Goal: Information Seeking & Learning: Learn about a topic

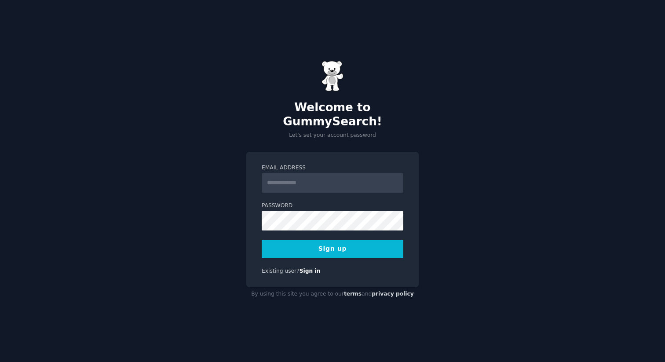
click at [283, 177] on input "Email Address" at bounding box center [333, 182] width 142 height 19
type input "**********"
click at [339, 247] on button "Sign up" at bounding box center [333, 249] width 142 height 18
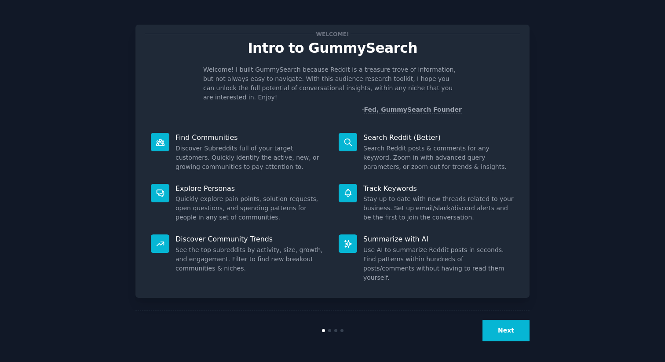
click at [504, 332] on button "Next" at bounding box center [506, 331] width 47 height 22
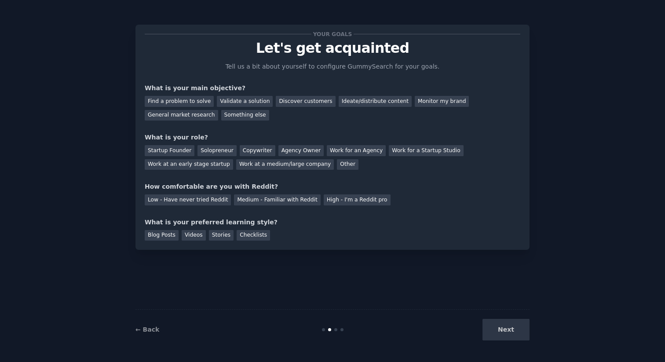
click at [502, 326] on div "Next" at bounding box center [464, 330] width 132 height 22
click at [240, 117] on div "Something else" at bounding box center [245, 115] width 48 height 11
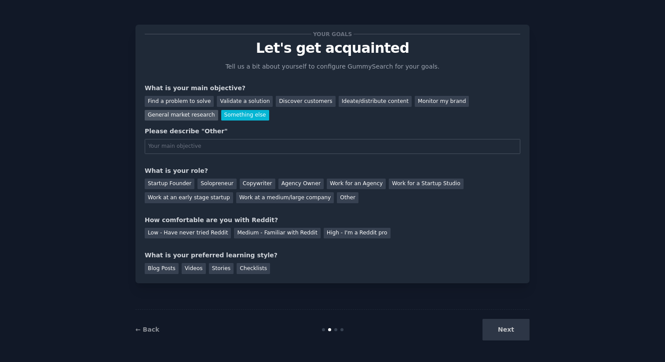
click at [206, 117] on div "General market research" at bounding box center [181, 115] width 73 height 11
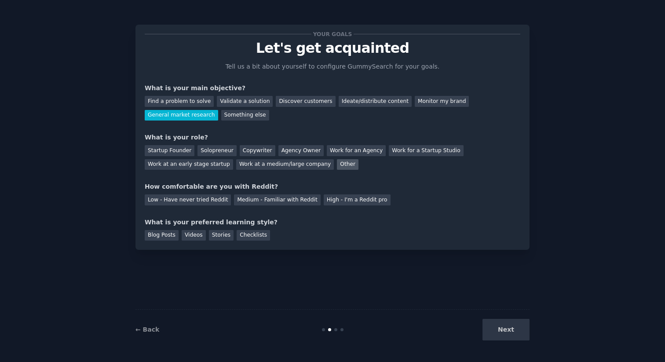
click at [338, 163] on div "Other" at bounding box center [348, 164] width 22 height 11
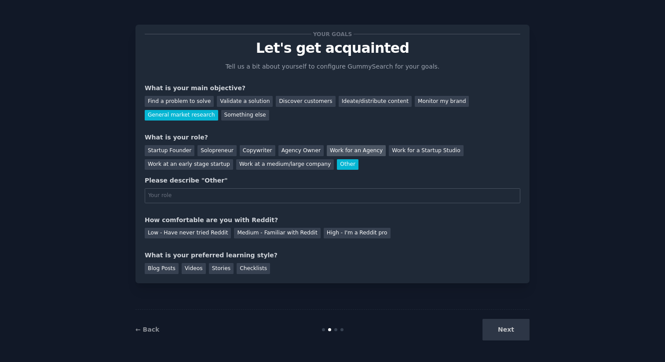
click at [339, 150] on div "Work for an Agency" at bounding box center [356, 150] width 59 height 11
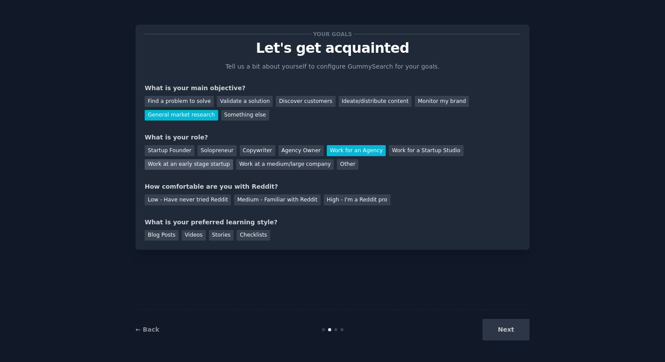
click at [206, 166] on div "Work at an early stage startup" at bounding box center [189, 164] width 88 height 11
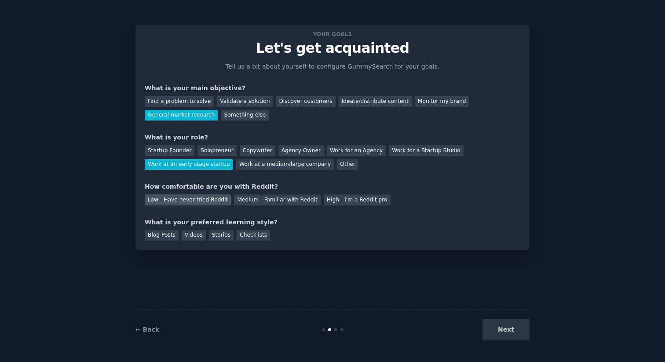
click at [202, 203] on div "Low - Have never tried Reddit" at bounding box center [188, 199] width 86 height 11
click at [227, 235] on div "Stories" at bounding box center [221, 235] width 25 height 11
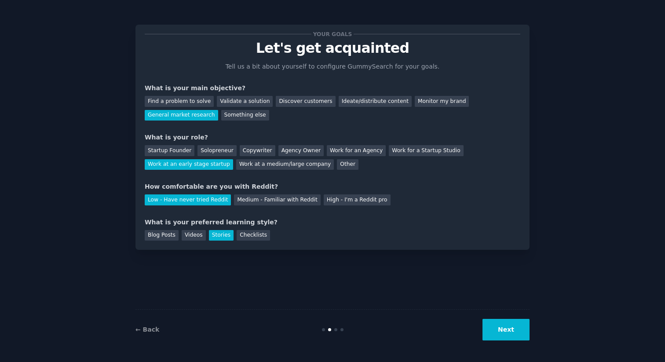
click at [503, 329] on button "Next" at bounding box center [506, 330] width 47 height 22
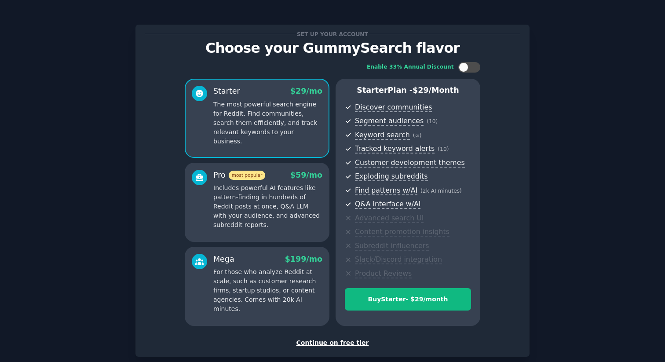
click at [349, 343] on div "Continue on free tier" at bounding box center [333, 342] width 376 height 9
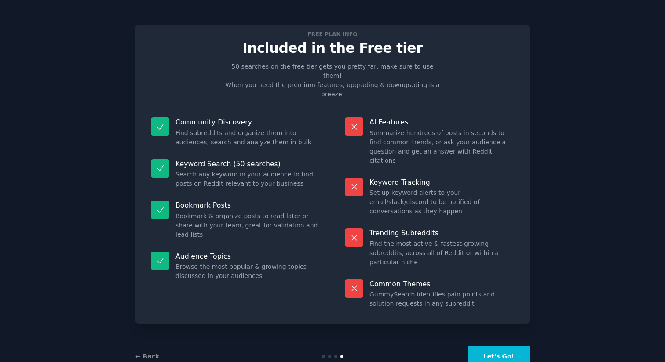
click at [493, 346] on button "Let's Go!" at bounding box center [499, 357] width 62 height 22
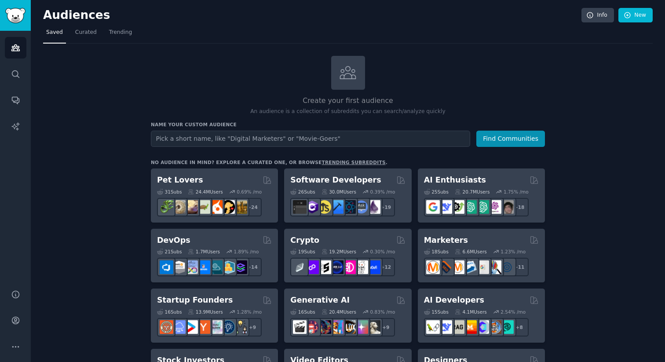
click at [233, 140] on input "text" at bounding box center [310, 139] width 319 height 16
type input "Artists"
click at [526, 142] on button "Find Communities" at bounding box center [510, 139] width 69 height 16
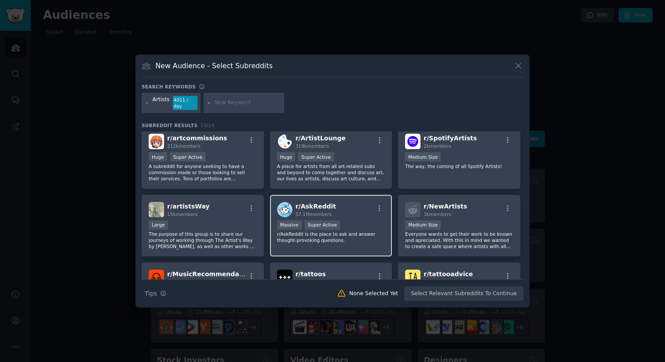
scroll to position [11, 0]
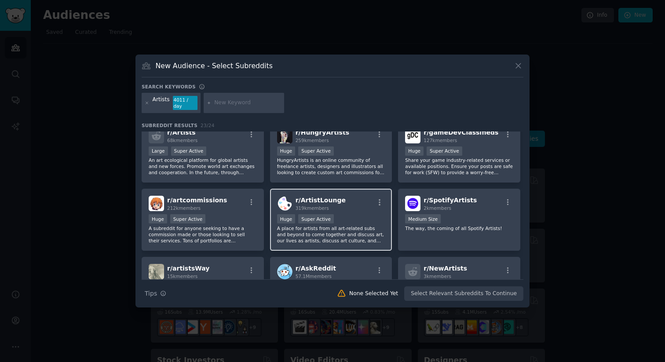
click at [352, 216] on div ">= 95th percentile for submissions / day Huge Super Active" at bounding box center [331, 219] width 108 height 11
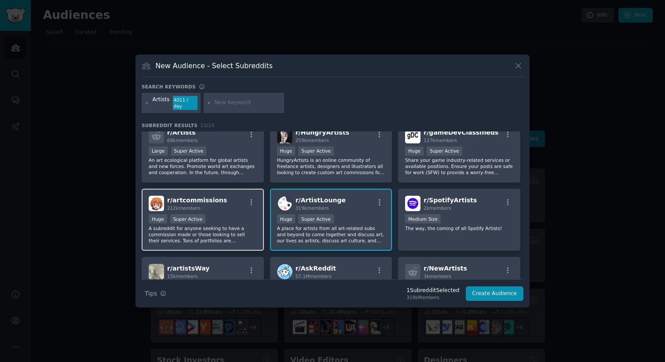
scroll to position [1, 0]
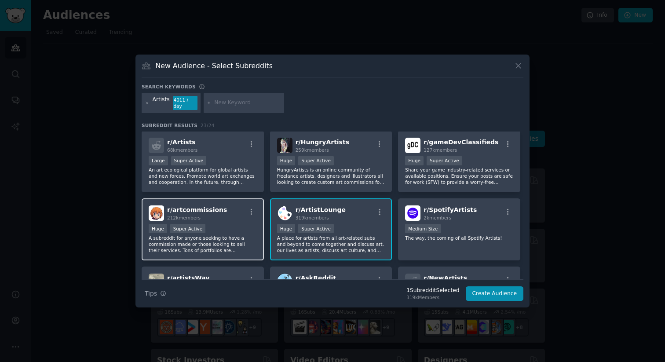
click at [230, 220] on div "r/ artcommissions 212k members Huge Super Active A subreddit for anyone seeking…" at bounding box center [203, 229] width 122 height 62
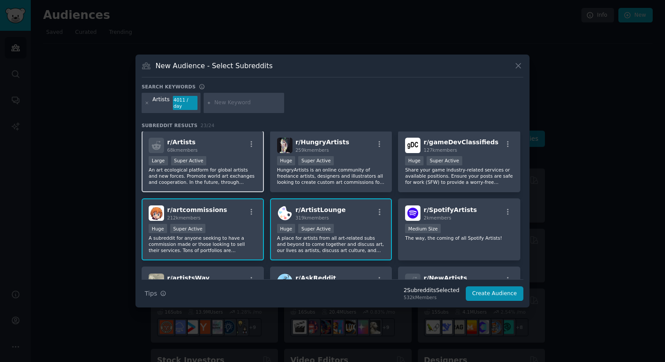
click at [230, 169] on p "An art ecological platform for global artists and new forces. Promote world art…" at bounding box center [203, 176] width 108 height 18
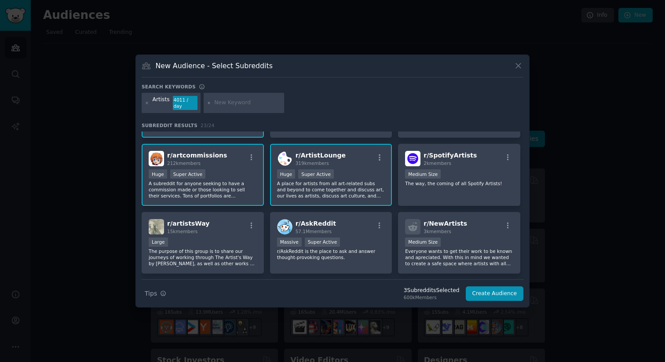
scroll to position [79, 0]
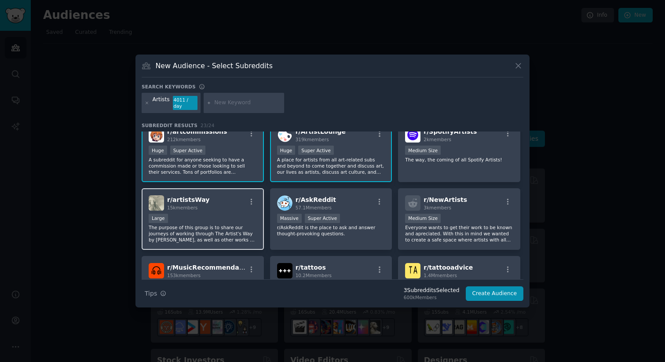
click at [232, 216] on div "Large" at bounding box center [203, 219] width 108 height 11
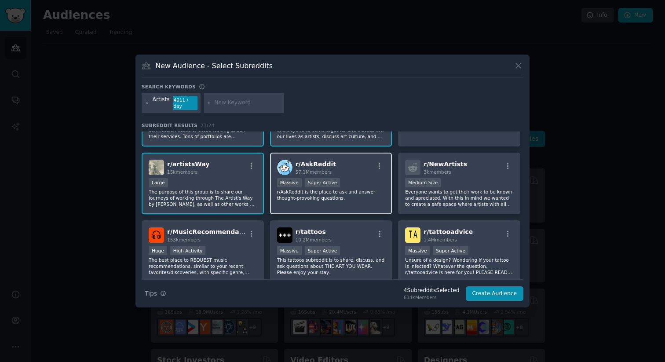
scroll to position [116, 0]
click at [348, 198] on div "r/ AskReddit 57.1M members 1,000,000+ members Massive Super Active r/AskReddit …" at bounding box center [331, 183] width 122 height 62
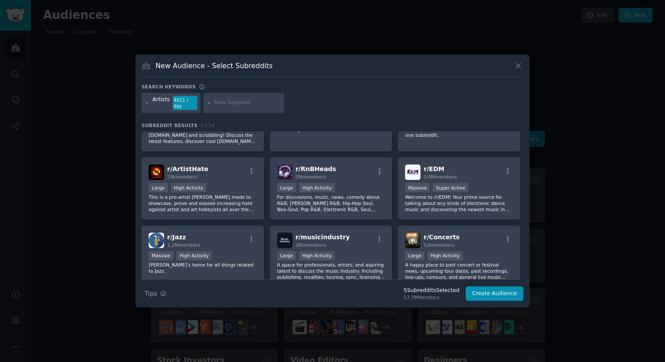
scroll to position [357, 0]
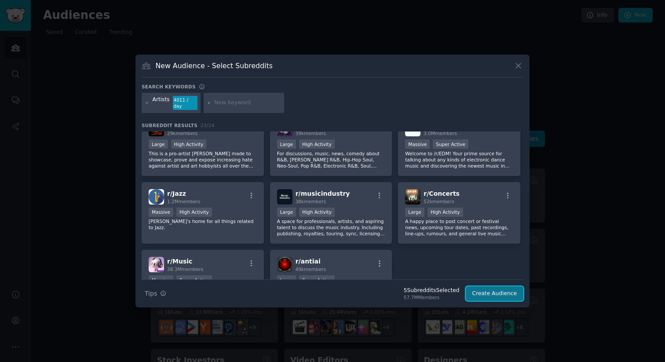
click at [498, 293] on button "Create Audience" at bounding box center [495, 293] width 58 height 15
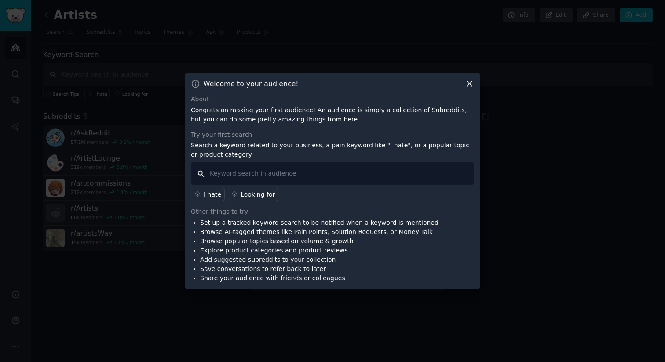
click at [276, 176] on input "text" at bounding box center [332, 173] width 283 height 22
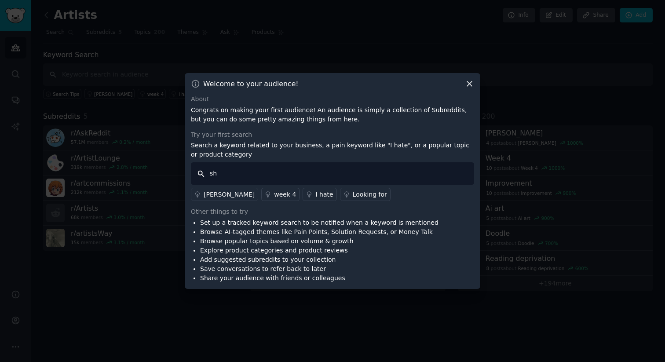
type input "s"
type input "finishing"
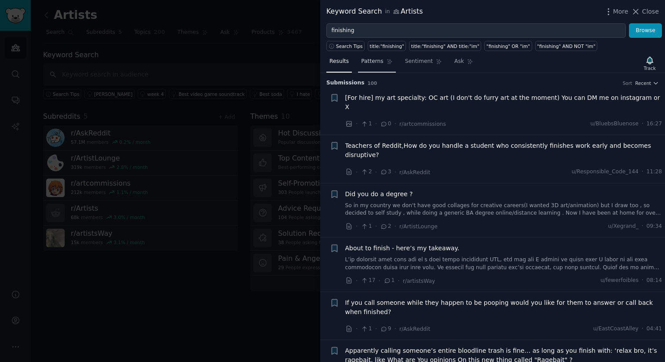
click at [373, 62] on span "Patterns" at bounding box center [372, 62] width 22 height 8
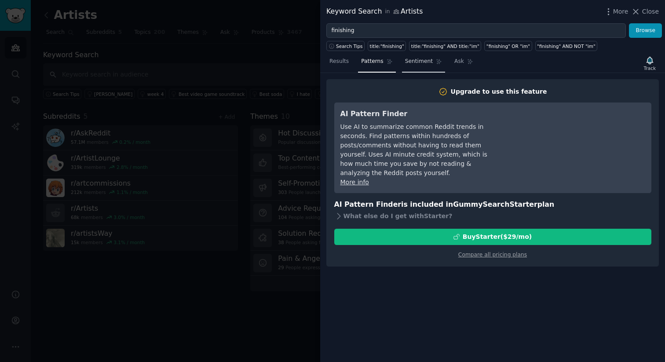
click at [408, 62] on span "Sentiment" at bounding box center [419, 62] width 28 height 8
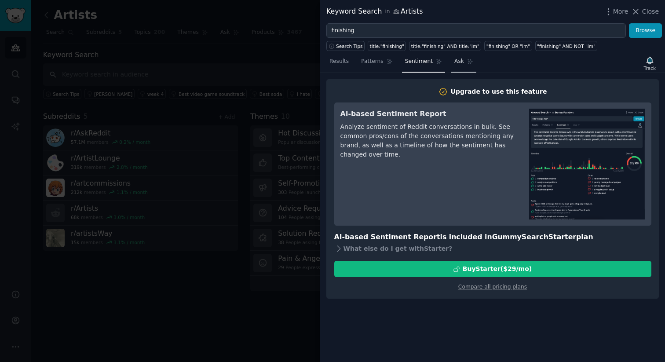
click at [458, 64] on span "Ask" at bounding box center [459, 62] width 10 height 8
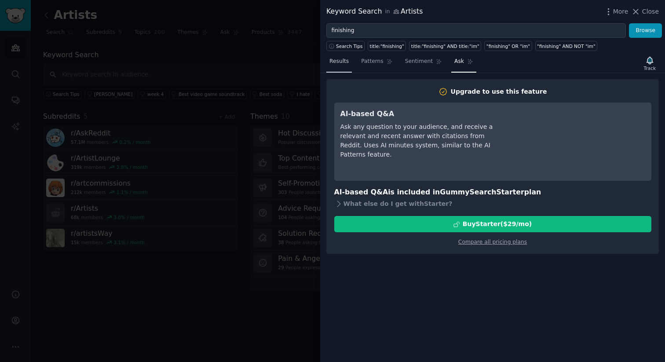
click at [344, 65] on span "Results" at bounding box center [339, 62] width 19 height 8
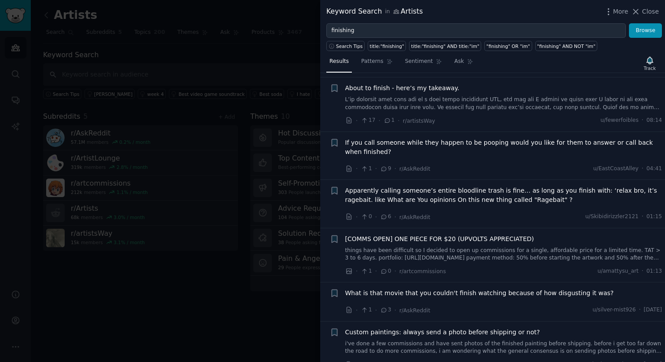
scroll to position [166, 0]
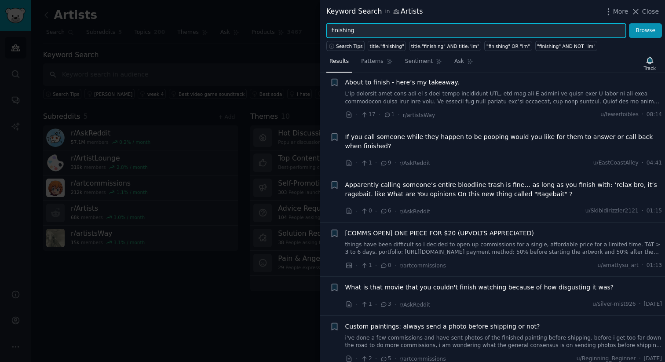
click at [362, 30] on input "finishing" at bounding box center [476, 30] width 300 height 15
click at [629, 23] on button "Browse" at bounding box center [645, 30] width 33 height 15
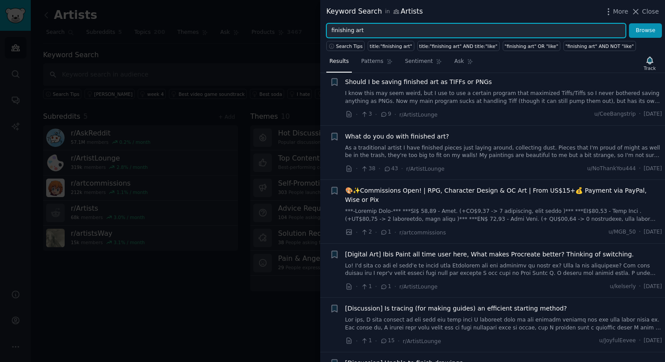
scroll to position [181, 0]
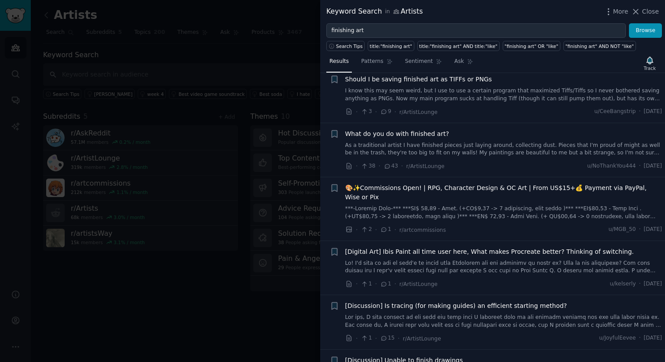
click at [429, 137] on span "What do you do with finished art?" at bounding box center [397, 133] width 104 height 9
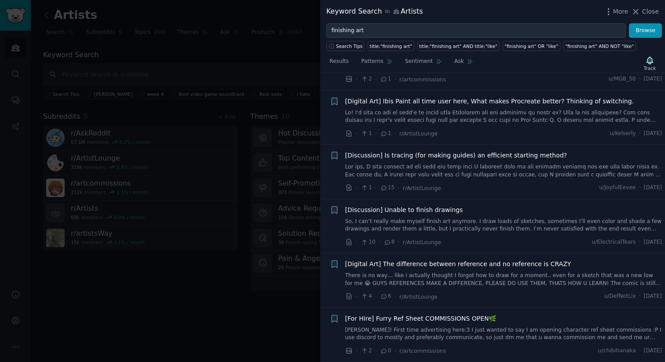
scroll to position [464, 0]
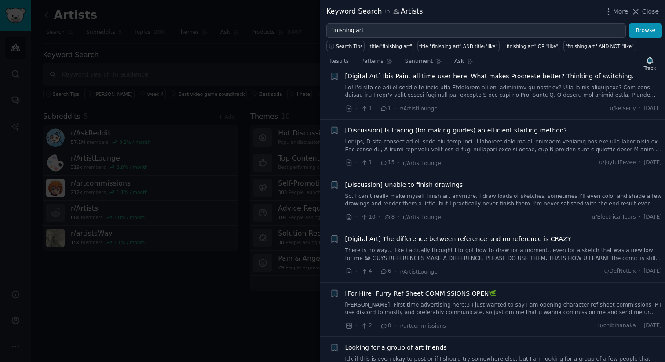
click at [398, 193] on link "So, I can’t really make myself finish art anymore. I draw loads of sketches, so…" at bounding box center [503, 200] width 317 height 15
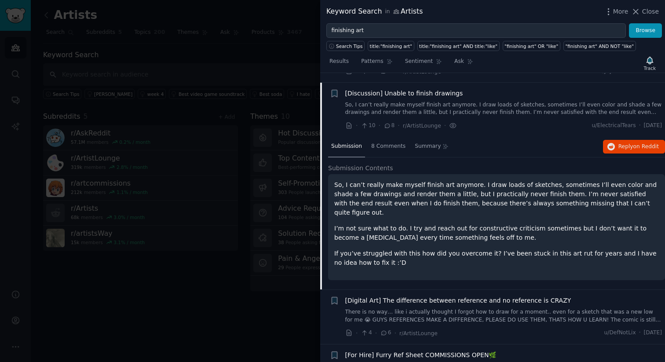
scroll to position [448, 0]
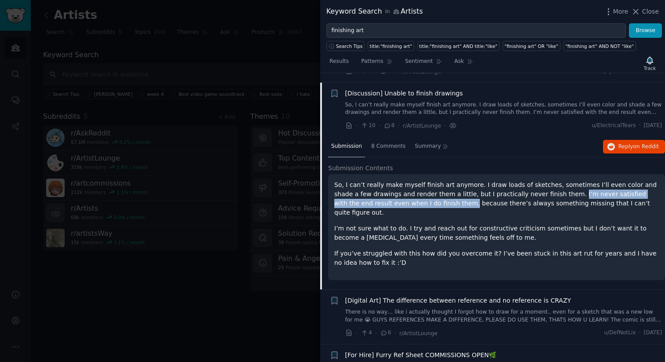
drag, startPoint x: 540, startPoint y: 186, endPoint x: 411, endPoint y: 195, distance: 129.2
click at [411, 195] on p "So, I can’t really make myself finish art anymore. I draw loads of sketches, so…" at bounding box center [496, 198] width 325 height 37
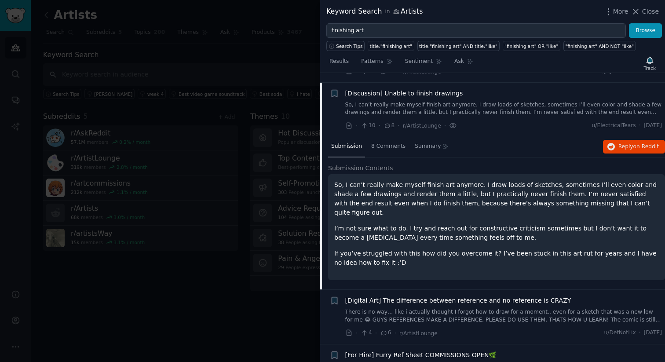
click at [430, 199] on div "So, I can’t really make myself finish art anymore. I draw loads of sketches, so…" at bounding box center [496, 223] width 325 height 87
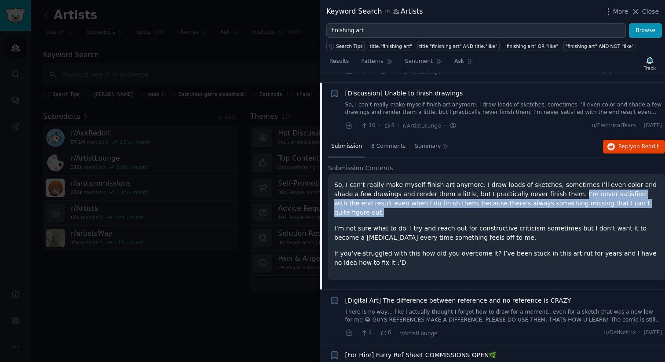
drag, startPoint x: 619, startPoint y: 194, endPoint x: 540, endPoint y: 184, distance: 79.7
click at [540, 184] on p "So, I can’t really make myself finish art anymore. I draw loads of sketches, so…" at bounding box center [496, 198] width 325 height 37
copy p "I’m never satisfied with the end result even when I do finish them, because the…"
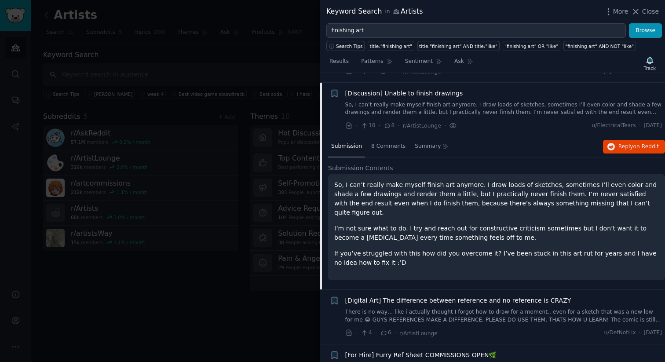
click at [406, 269] on div "Submission Contents So, I can’t really make myself finish art anymore. I draw l…" at bounding box center [496, 227] width 337 height 126
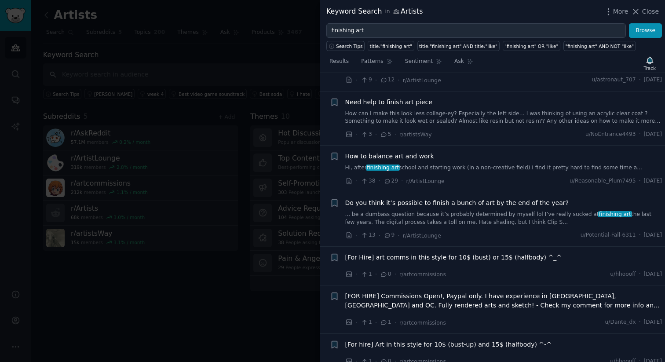
scroll to position [1347, 0]
click at [433, 211] on link "... be a dumbass question because it’s probably determined by myself lol I’ve r…" at bounding box center [503, 218] width 317 height 15
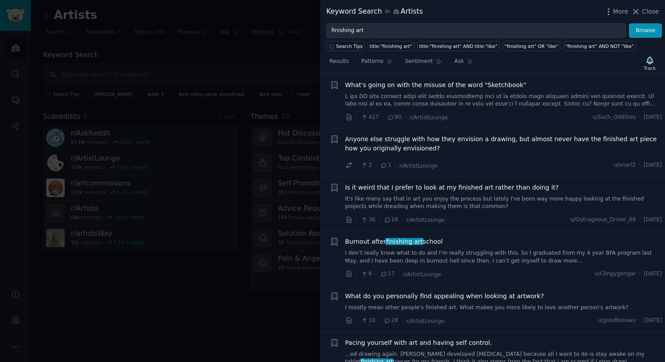
scroll to position [1701, 0]
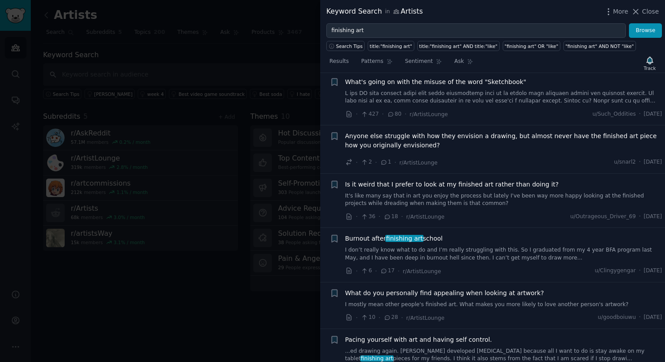
click at [447, 180] on span "Is it weird that I prefer to look at my finished art rather than doing it?" at bounding box center [452, 184] width 214 height 9
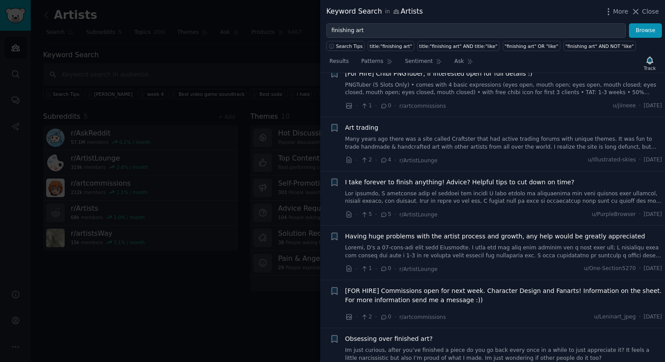
scroll to position [2284, 0]
click at [454, 189] on link at bounding box center [503, 196] width 317 height 15
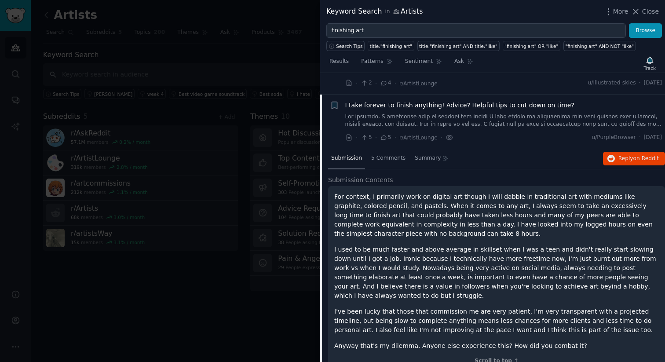
scroll to position [2240, 0]
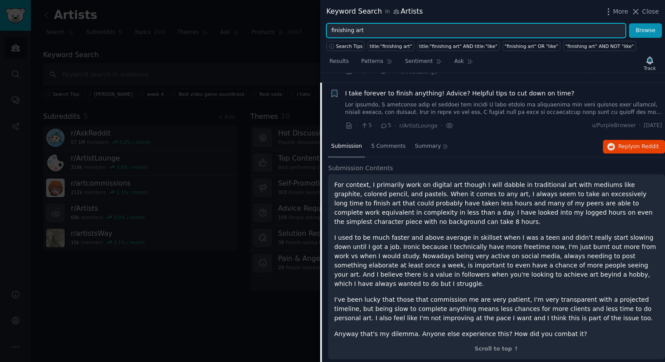
drag, startPoint x: 370, startPoint y: 33, endPoint x: 320, endPoint y: 28, distance: 50.4
click at [320, 28] on div "Keyword Search in Artists More Close finishing art Browse Search Tips title:"fi…" at bounding box center [332, 181] width 665 height 362
click at [629, 23] on button "Browse" at bounding box center [645, 30] width 33 height 15
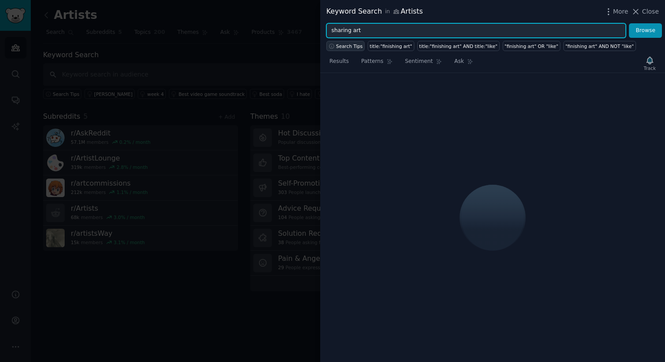
click at [343, 45] on span "Search Tips" at bounding box center [349, 46] width 27 height 6
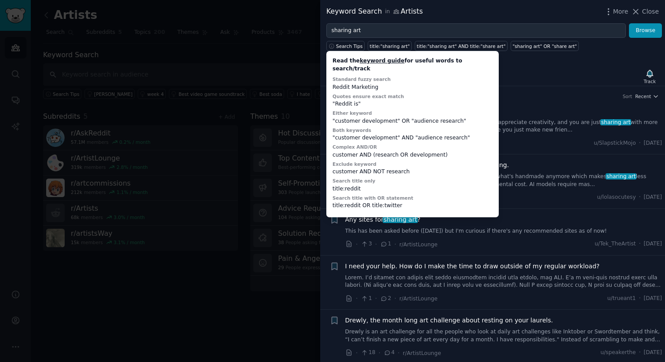
click at [479, 15] on div "Keyword Search in Artists More Close" at bounding box center [492, 11] width 333 height 11
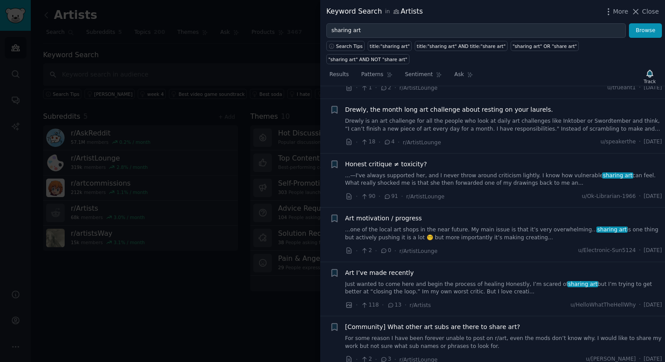
scroll to position [207, 0]
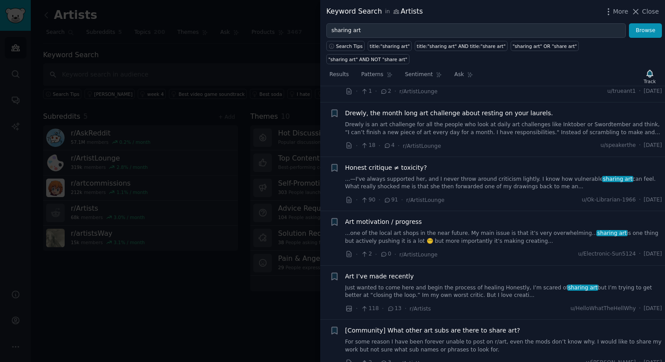
click at [429, 217] on div "Art motivation / progress ...one of the local art shops in the near future. My …" at bounding box center [503, 231] width 317 height 28
click at [425, 230] on link "...one of the local art shops in the near future. My main issue is that it’s ve…" at bounding box center [503, 237] width 317 height 15
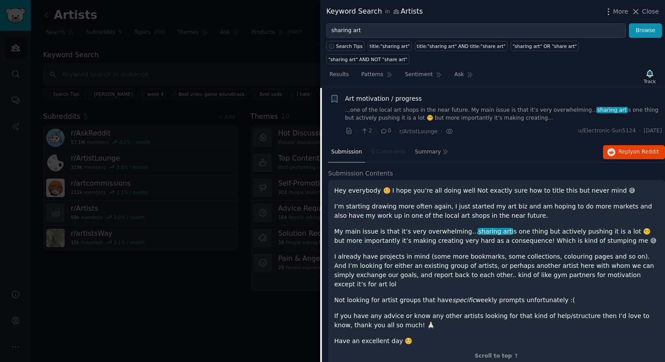
scroll to position [332, 0]
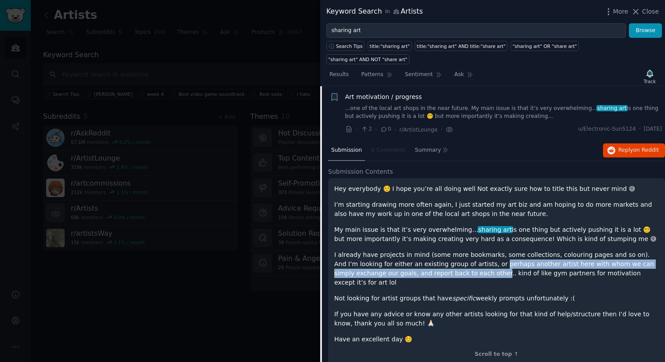
drag, startPoint x: 449, startPoint y: 259, endPoint x: 470, endPoint y: 249, distance: 23.6
click at [470, 250] on p "I already have projects in mind (some more bookmarks, some collections, colouri…" at bounding box center [496, 268] width 325 height 37
copy p "perhaps another artist here with whom we can simply exchange our goals, and rep…"
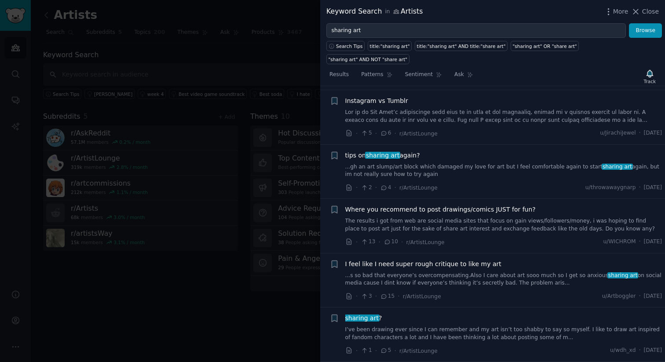
scroll to position [1166, 0]
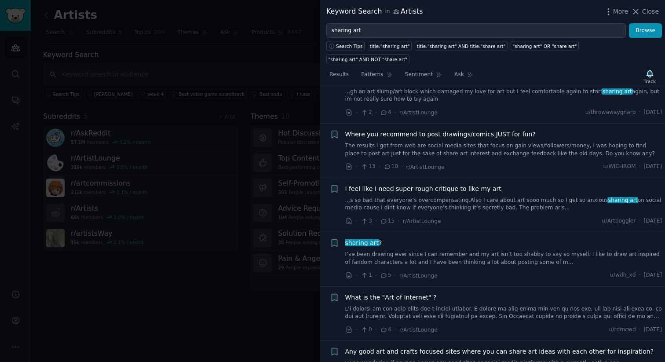
click at [400, 251] on link "I’ve been drawing ever since I can remember and my art isn’t too shabby to say …" at bounding box center [503, 258] width 317 height 15
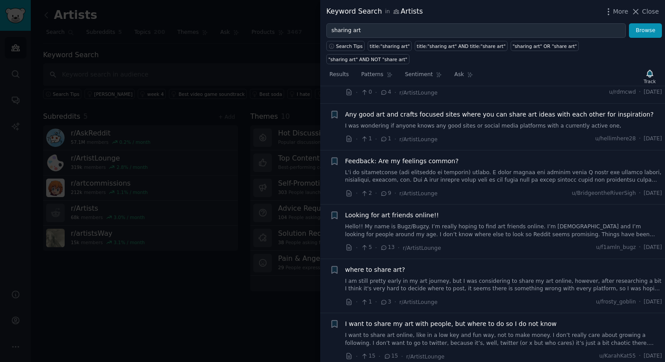
scroll to position [1394, 0]
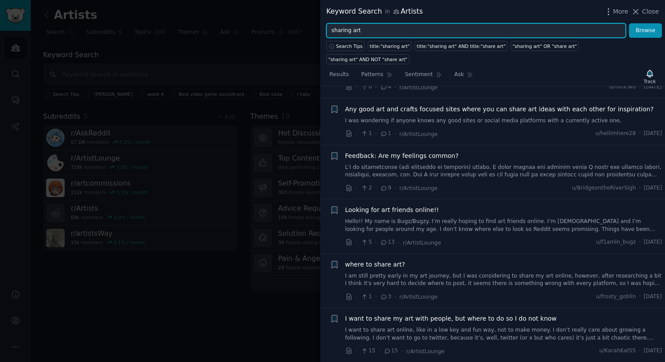
drag, startPoint x: 369, startPoint y: 32, endPoint x: 302, endPoint y: 31, distance: 66.9
click at [302, 31] on div "Keyword Search in Artists More Close sharing art Browse Search Tips title:"shar…" at bounding box center [332, 181] width 665 height 362
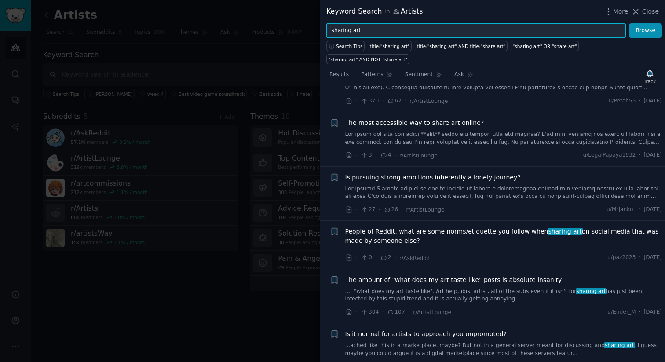
scroll to position [1704, 0]
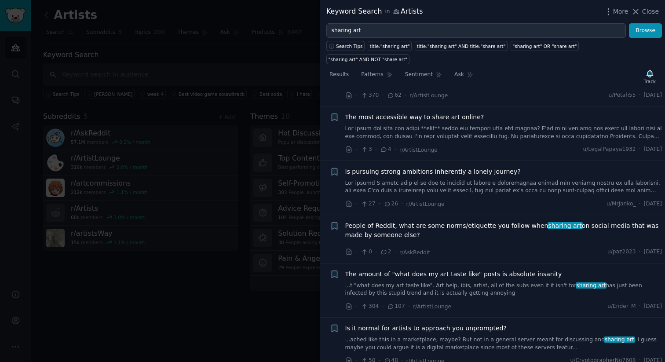
click at [433, 113] on div "The most accessible way to share art online? · 3 · 4 · r/ArtistLounge u/LegalPa…" at bounding box center [503, 134] width 317 height 42
click at [421, 125] on link at bounding box center [503, 132] width 317 height 15
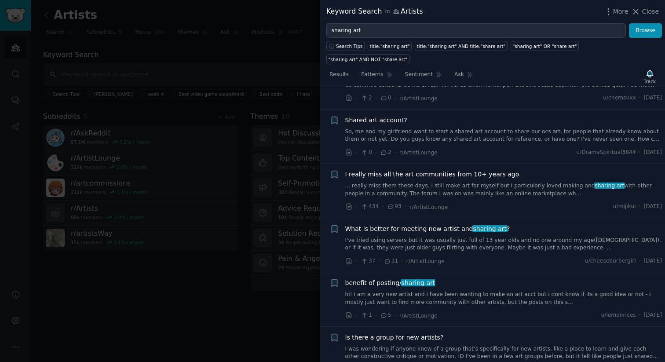
scroll to position [2138, 0]
click at [437, 290] on link "hi! i am a very new artist and i have been wanting to make an art acct but i do…" at bounding box center [503, 297] width 317 height 15
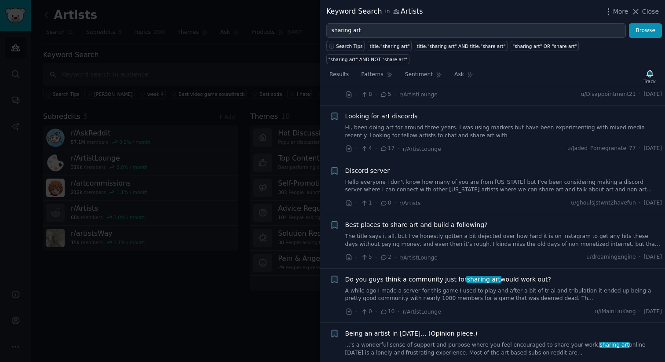
scroll to position [2333, 0]
click at [459, 287] on link "A while ago I made a server for this game I used to play and after a bit of tri…" at bounding box center [503, 294] width 317 height 15
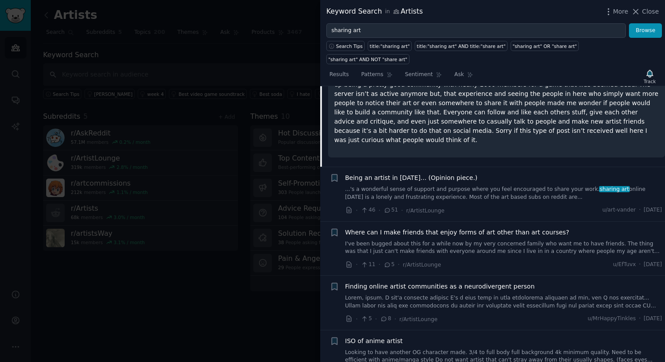
scroll to position [2521, 0]
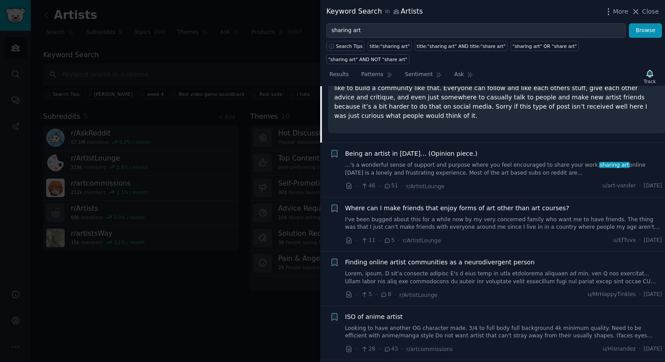
click at [434, 161] on link "...'s a wonderful sense of support and purpose where you feel encouraged to sha…" at bounding box center [503, 168] width 317 height 15
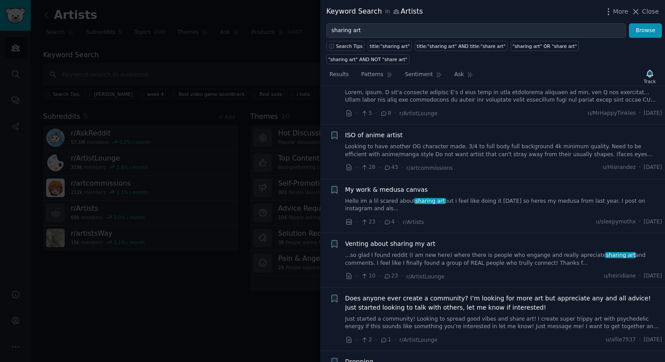
scroll to position [2929, 0]
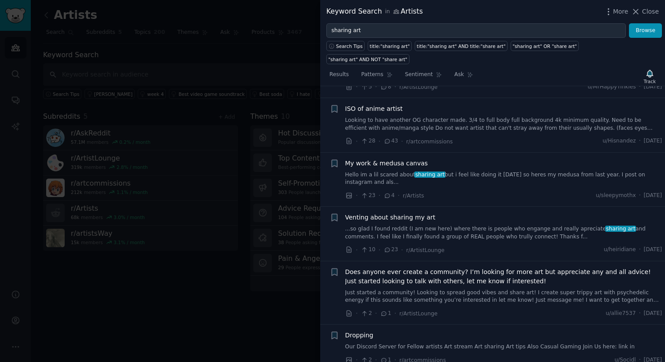
click at [410, 225] on link "...so glad I found reddit (I am new here) where there is people who engange and…" at bounding box center [503, 232] width 317 height 15
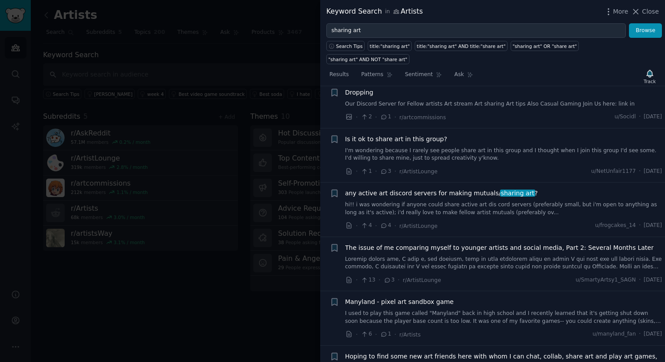
scroll to position [2984, 0]
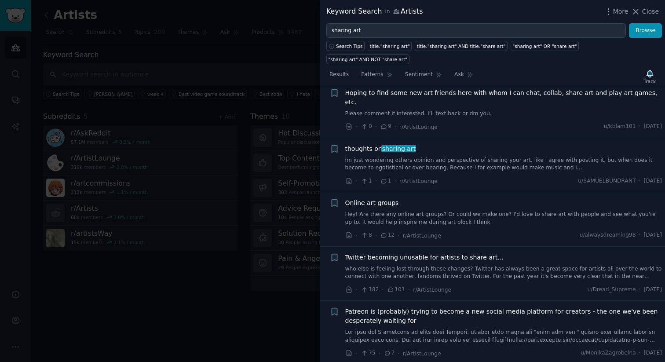
click at [406, 157] on link "im just wondering others opinion and perspective of sharing your art, like i ag…" at bounding box center [503, 164] width 317 height 15
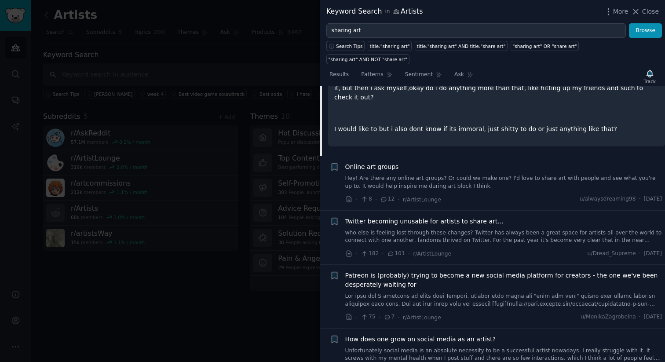
scroll to position [3276, 0]
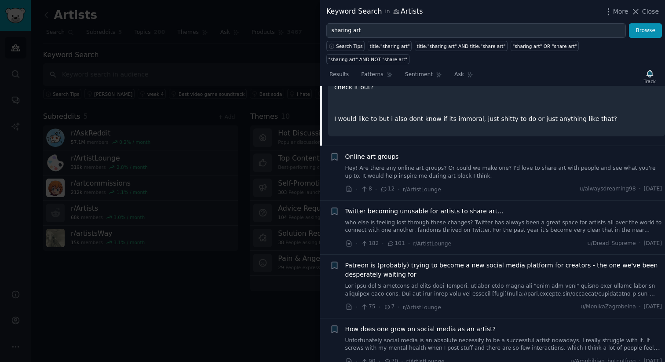
click at [403, 165] on link "Hey! Are there any online art groups? Or could we make one? I'd love to share a…" at bounding box center [503, 172] width 317 height 15
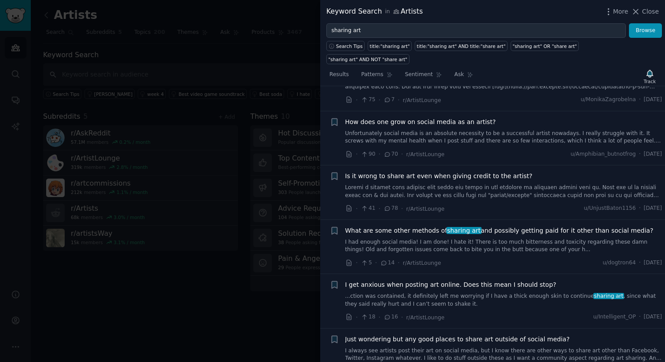
scroll to position [3490, 0]
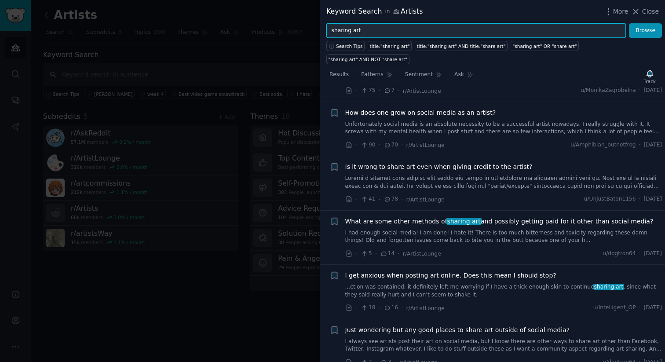
drag, startPoint x: 366, startPoint y: 31, endPoint x: 321, endPoint y: 31, distance: 44.4
click at [321, 31] on div "sharing art Browse" at bounding box center [492, 30] width 345 height 15
click at [629, 23] on button "Browse" at bounding box center [645, 30] width 33 height 15
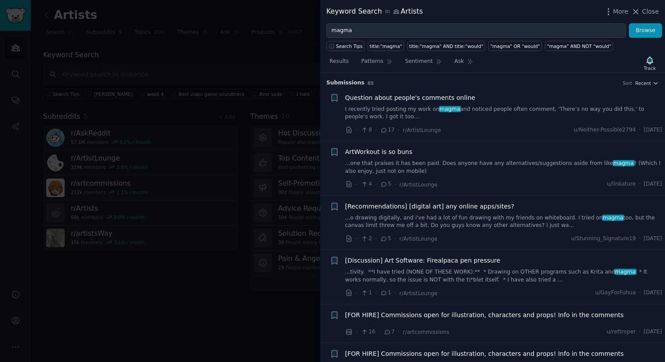
click at [470, 112] on link "I recently tried posting my work on magma and noticed people often comment, 'Th…" at bounding box center [503, 113] width 317 height 15
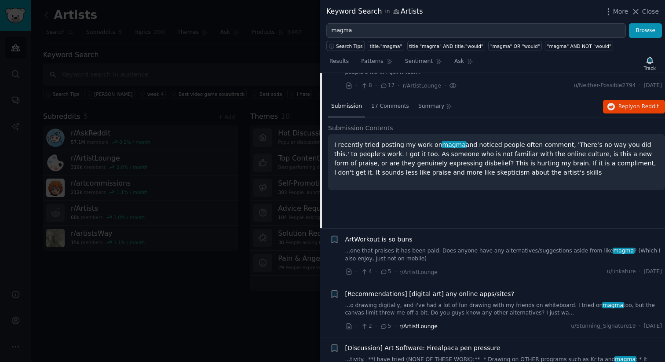
scroll to position [35, 0]
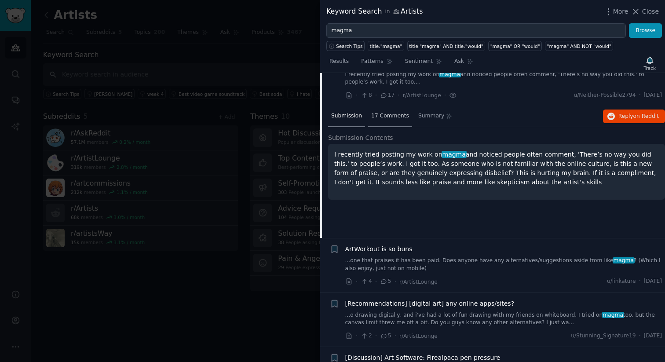
click at [394, 119] on span "17 Comments" at bounding box center [390, 116] width 38 height 8
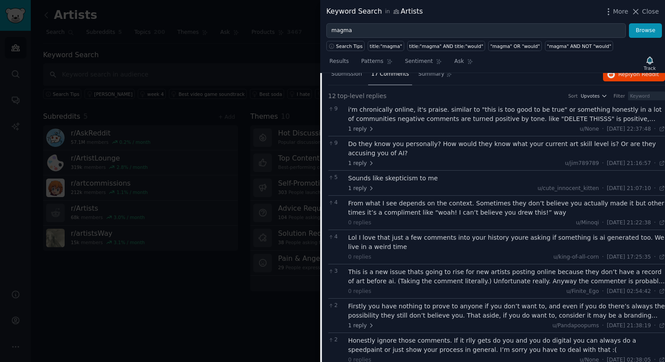
scroll to position [60, 0]
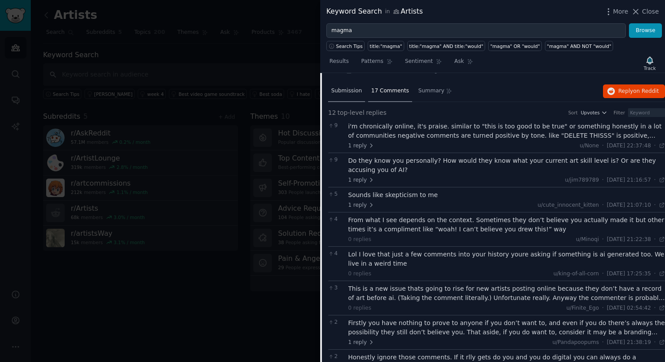
click at [349, 92] on span "Submission" at bounding box center [346, 91] width 31 height 8
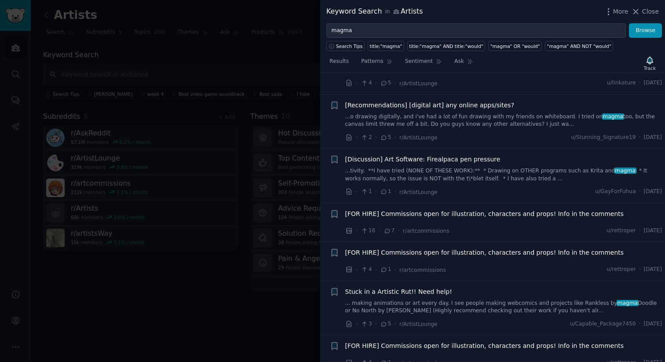
scroll to position [235, 0]
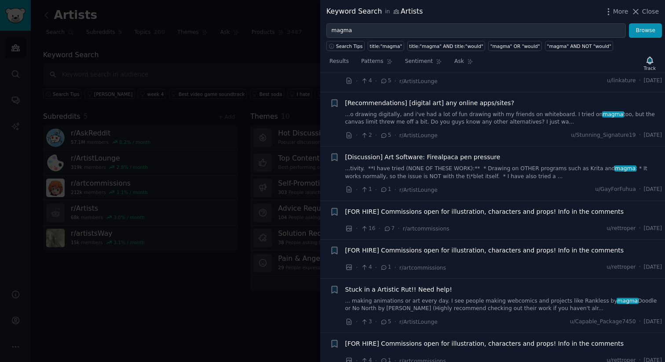
click at [432, 122] on link "...o drawing digitally, and i've had a lot of fun drawing with my friends on wh…" at bounding box center [503, 118] width 317 height 15
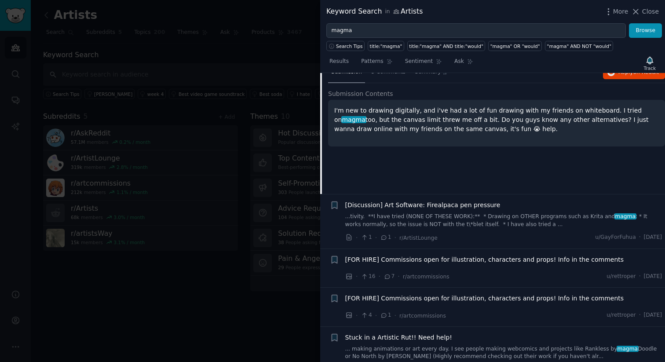
scroll to position [178, 0]
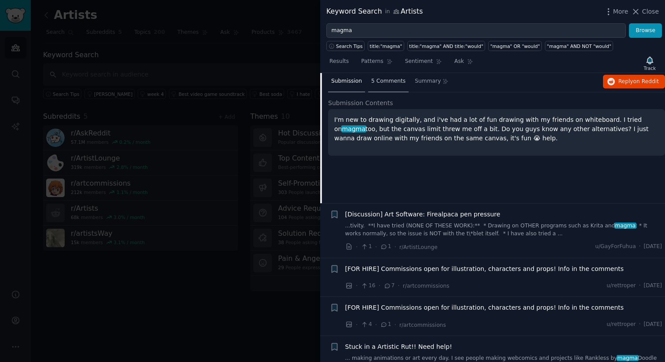
click at [386, 81] on span "5 Comments" at bounding box center [388, 81] width 34 height 8
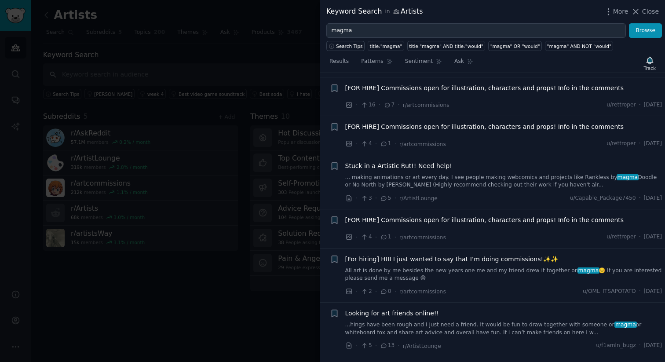
scroll to position [428, 0]
click at [489, 180] on link "... making animations or art every day. I see people making webcomics and proje…" at bounding box center [503, 180] width 317 height 15
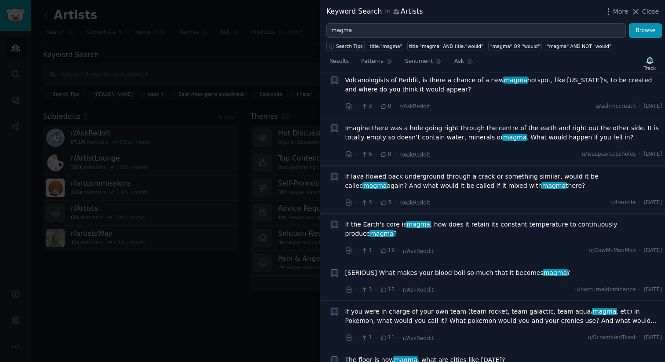
scroll to position [1623, 0]
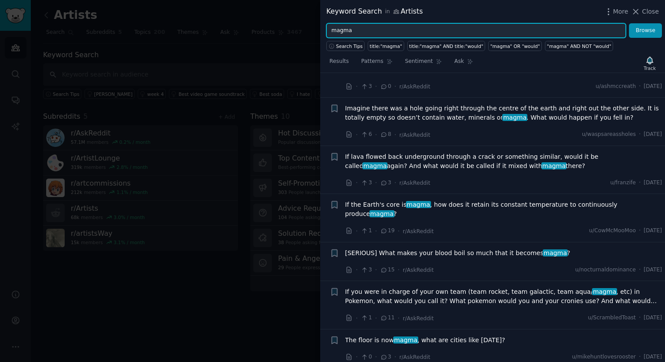
click at [403, 23] on input "magma" at bounding box center [476, 30] width 300 height 15
click at [379, 29] on input "magma" at bounding box center [476, 30] width 300 height 15
type input "magma art"
click at [629, 23] on button "Browse" at bounding box center [645, 30] width 33 height 15
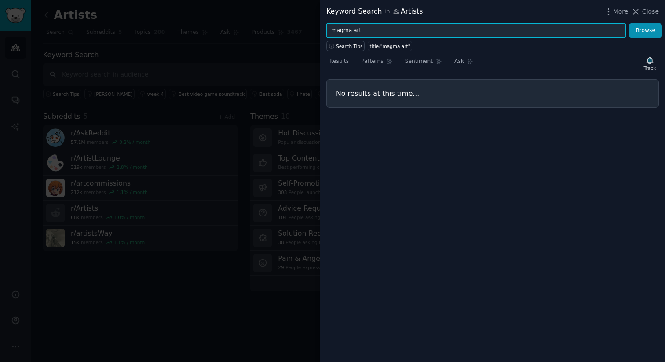
drag, startPoint x: 365, startPoint y: 30, endPoint x: 321, endPoint y: 28, distance: 43.6
click at [321, 28] on div "magma art Browse" at bounding box center [492, 30] width 345 height 15
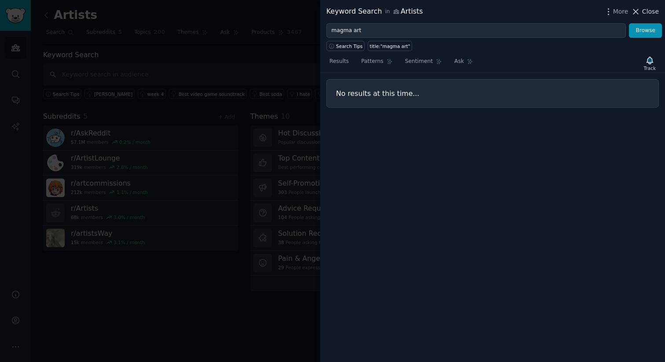
click at [639, 13] on icon at bounding box center [635, 11] width 9 height 9
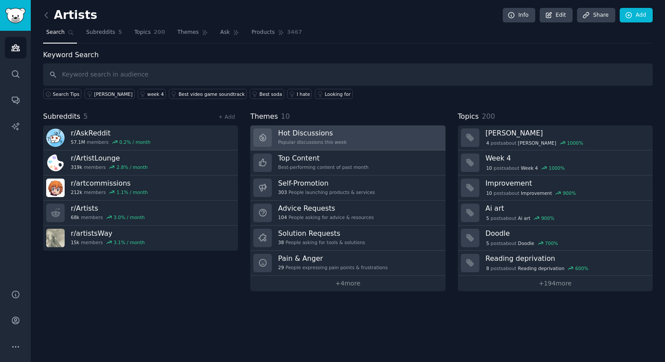
click at [308, 137] on h3 "Hot Discussions" at bounding box center [312, 132] width 69 height 9
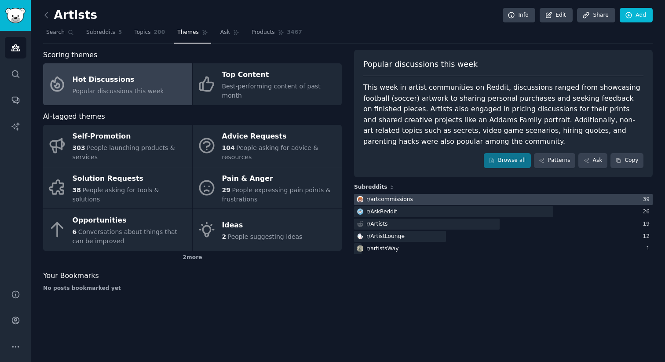
click at [390, 199] on div "r/ artcommissions" at bounding box center [390, 200] width 47 height 8
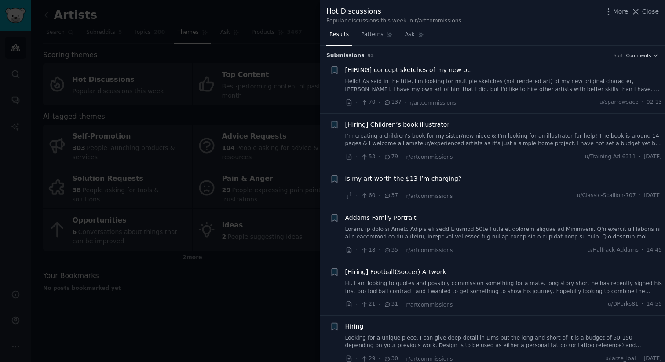
click at [396, 84] on link "Hello! As said in the title, I'm looking for multiple sketches (not rendered ar…" at bounding box center [503, 85] width 317 height 15
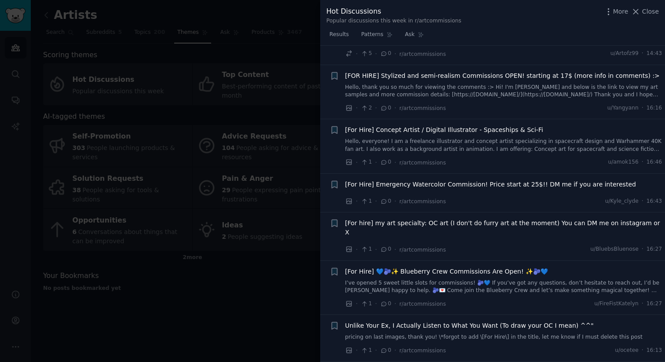
scroll to position [1998, 0]
click at [241, 309] on div at bounding box center [332, 181] width 665 height 362
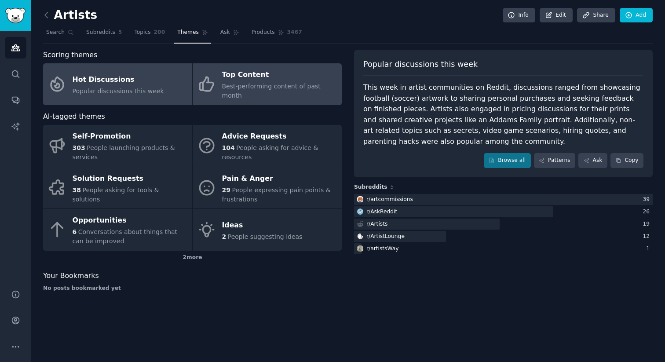
click at [225, 83] on span "Best-performing content of past month" at bounding box center [271, 91] width 99 height 16
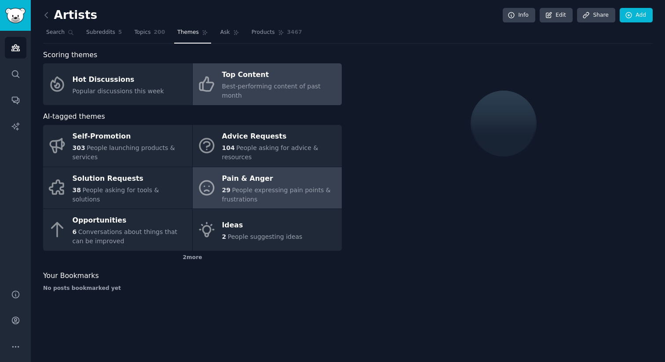
click at [275, 173] on div "Pain & Anger" at bounding box center [279, 179] width 115 height 14
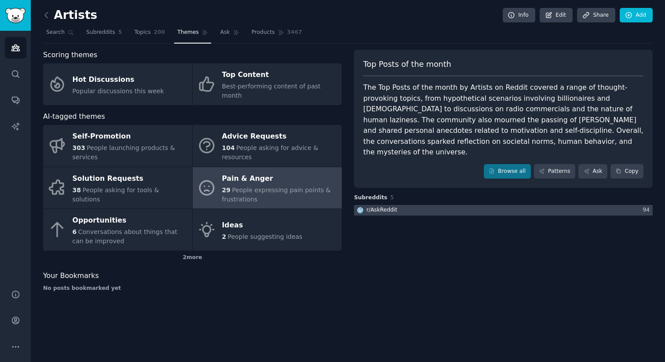
click at [388, 206] on div "r/ AskReddit" at bounding box center [382, 210] width 31 height 8
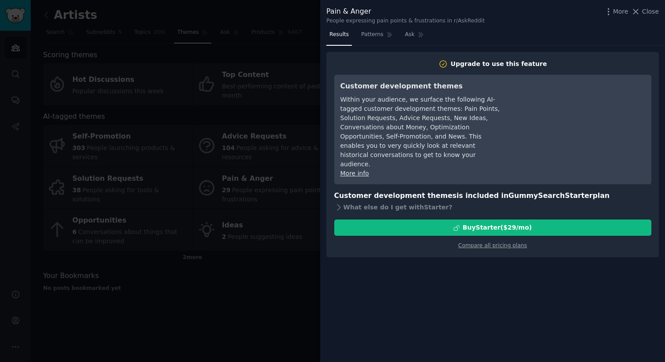
click at [305, 300] on div at bounding box center [332, 181] width 665 height 362
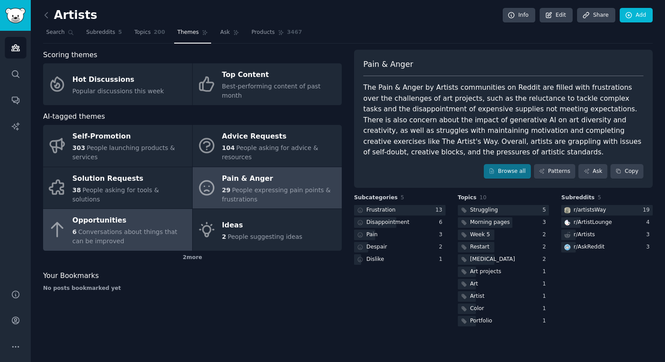
click at [127, 228] on span "Conversations about things that can be improved" at bounding box center [125, 236] width 105 height 16
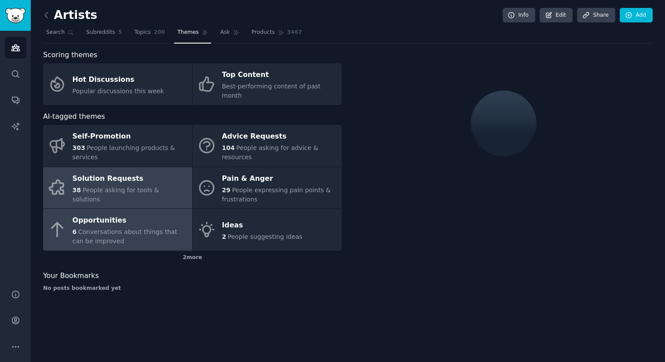
click at [106, 180] on div "Solution Requests" at bounding box center [130, 179] width 115 height 14
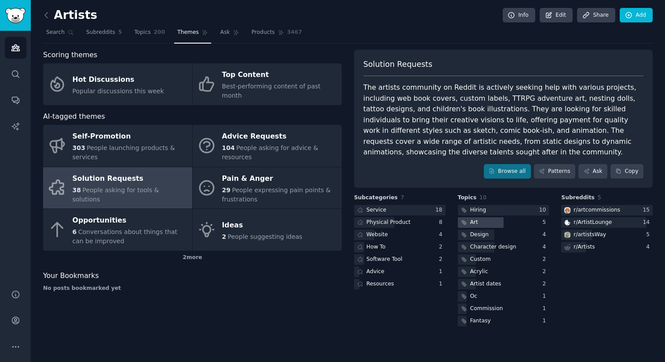
click at [481, 226] on div at bounding box center [481, 222] width 46 height 11
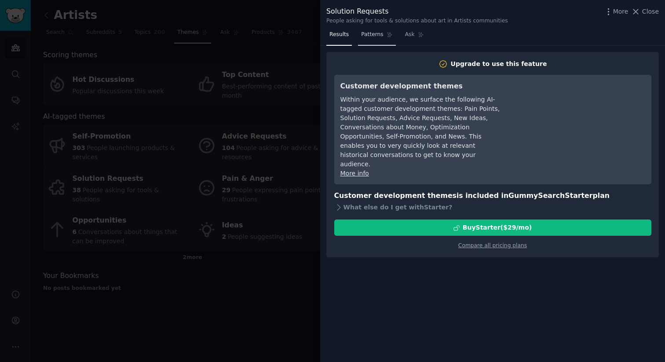
click at [377, 45] on link "Patterns" at bounding box center [376, 37] width 37 height 18
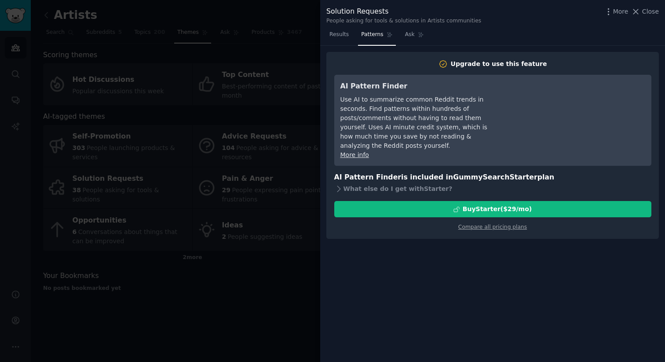
click at [399, 44] on nav "Results Patterns Ask" at bounding box center [376, 37] width 101 height 18
click at [409, 37] on span "Ask" at bounding box center [410, 35] width 10 height 8
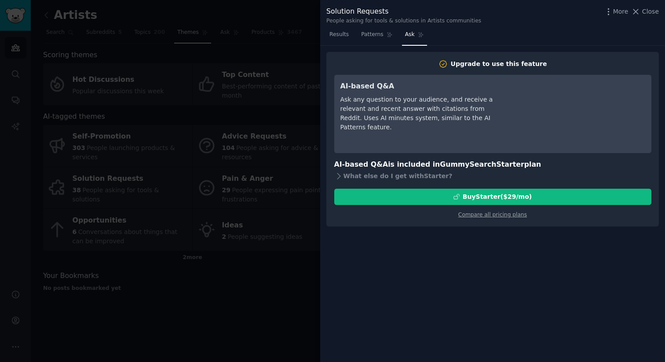
click at [254, 29] on div at bounding box center [332, 181] width 665 height 362
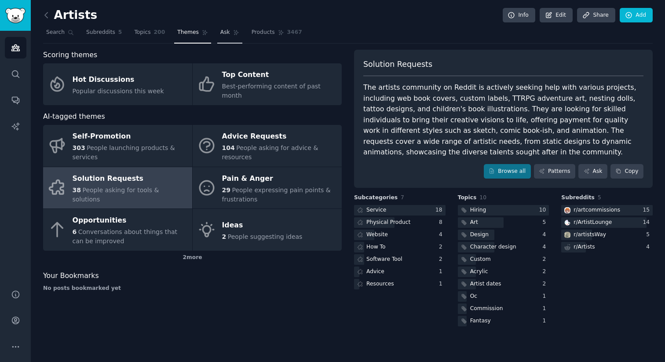
click at [231, 35] on link "Ask" at bounding box center [229, 35] width 25 height 18
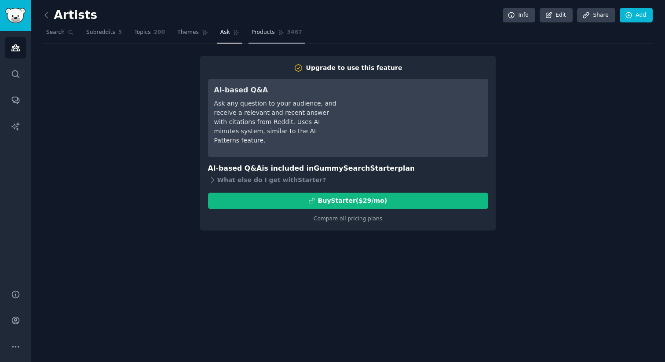
click at [261, 31] on span "Products" at bounding box center [263, 33] width 23 height 8
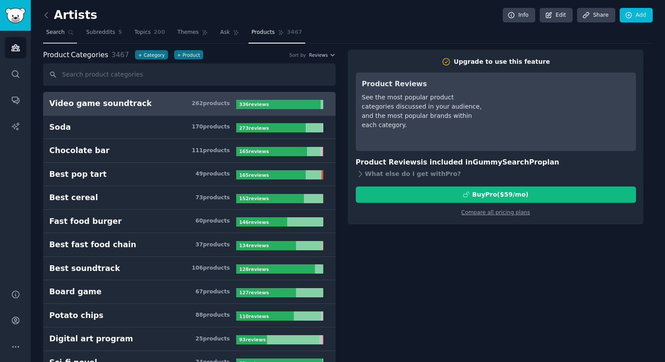
click at [62, 34] on span "Search" at bounding box center [55, 33] width 18 height 8
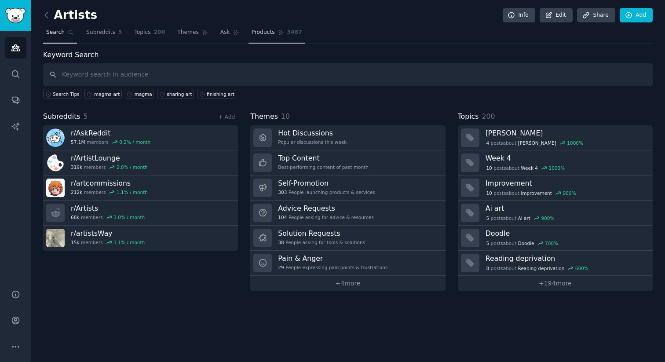
click at [257, 35] on span "Products" at bounding box center [263, 33] width 23 height 8
click at [111, 39] on link "Subreddits 5" at bounding box center [104, 35] width 42 height 18
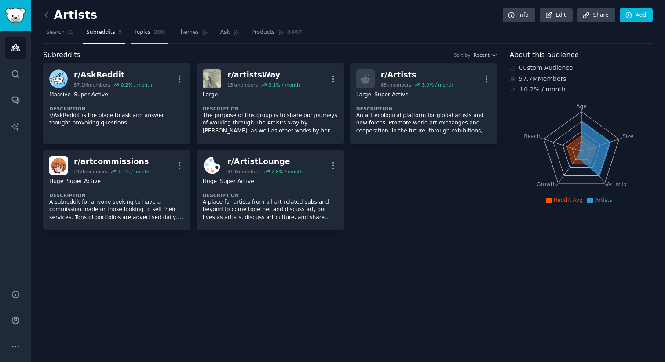
click at [154, 33] on span "200" at bounding box center [159, 33] width 11 height 8
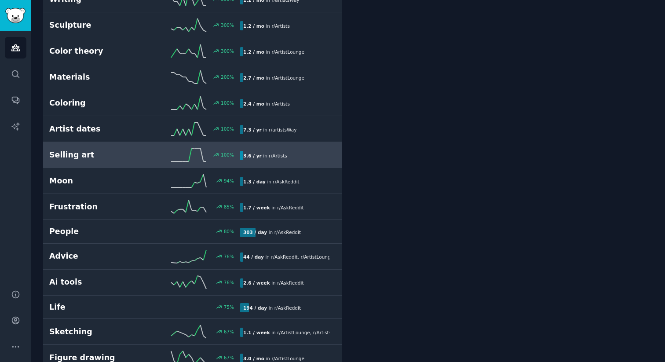
scroll to position [398, 0]
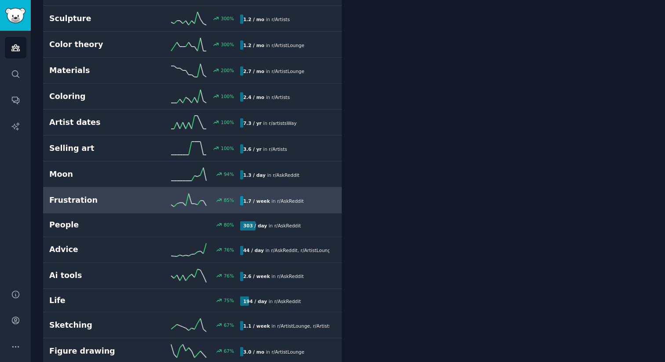
click at [89, 202] on h2 "Frustration" at bounding box center [96, 200] width 95 height 11
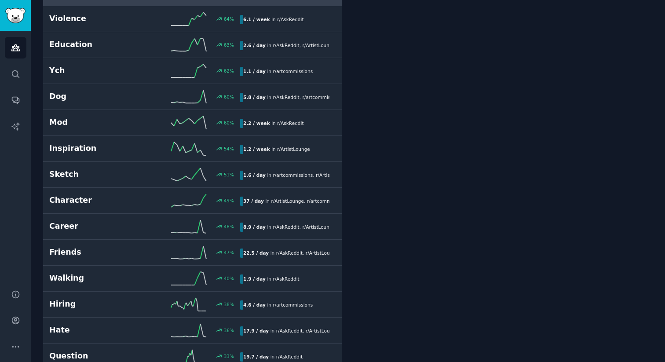
scroll to position [804, 0]
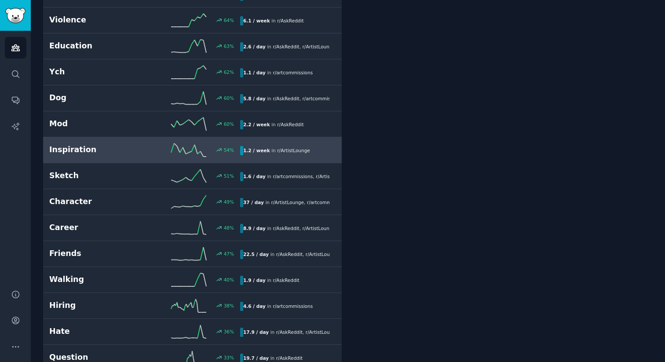
click at [77, 157] on link "Inspiration 54 % 1.2 / week in r/ ArtistLounge" at bounding box center [192, 150] width 299 height 26
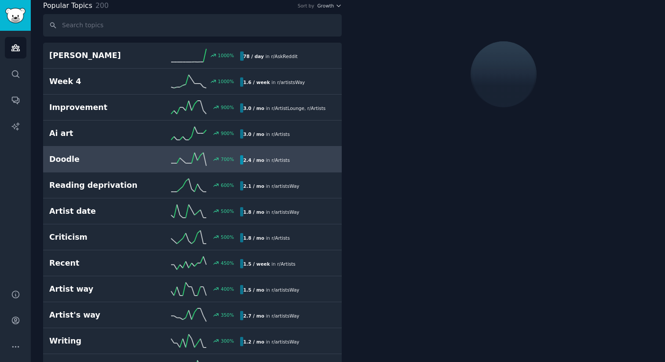
scroll to position [35, 0]
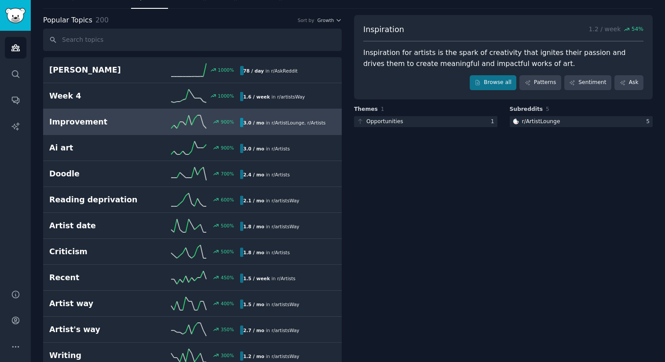
click at [91, 124] on h2 "Improvement" at bounding box center [96, 122] width 95 height 11
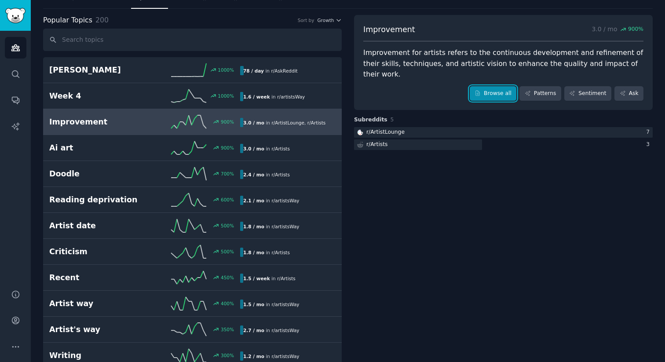
click at [502, 86] on link "Browse all" at bounding box center [493, 93] width 47 height 15
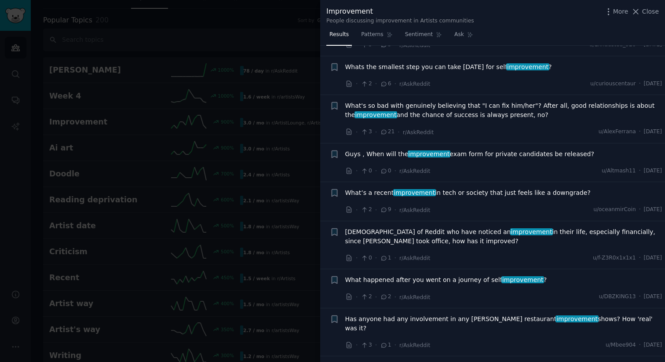
scroll to position [135, 0]
click at [447, 117] on span "What's so bad with genuinely believing that "I can fix him/her"? After all, goo…" at bounding box center [503, 111] width 317 height 18
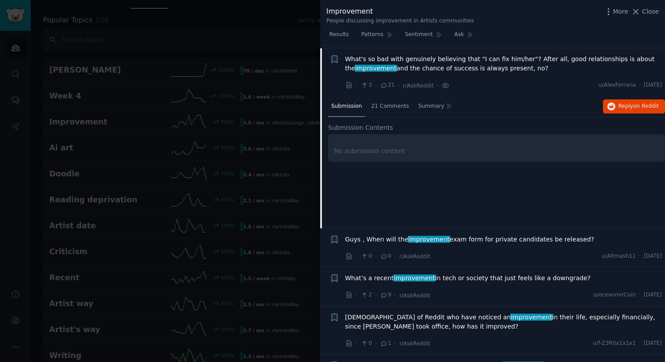
scroll to position [185, 0]
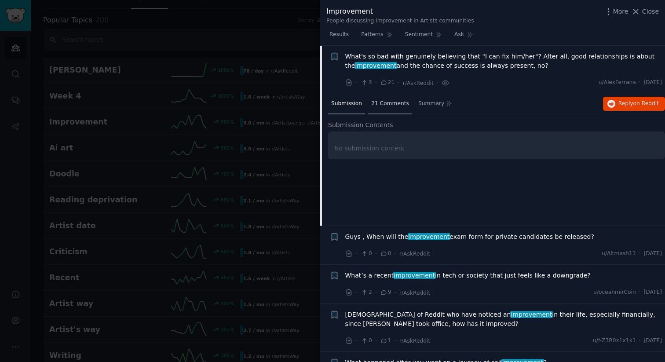
click at [395, 105] on span "21 Comments" at bounding box center [390, 104] width 38 height 8
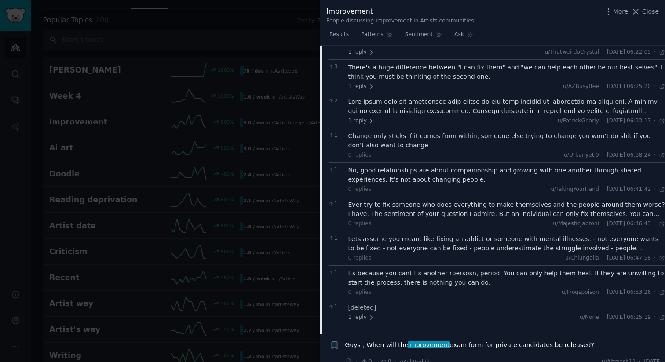
scroll to position [280, 0]
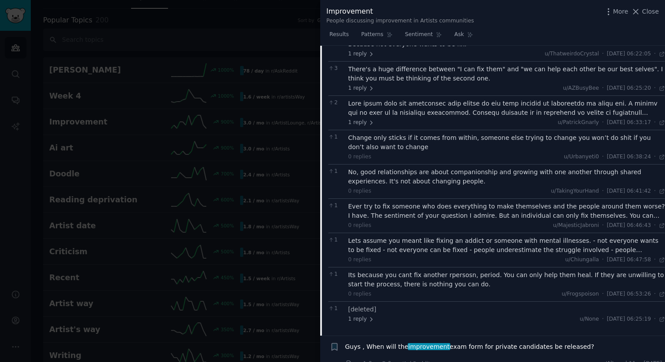
click at [285, 161] on div at bounding box center [332, 181] width 665 height 362
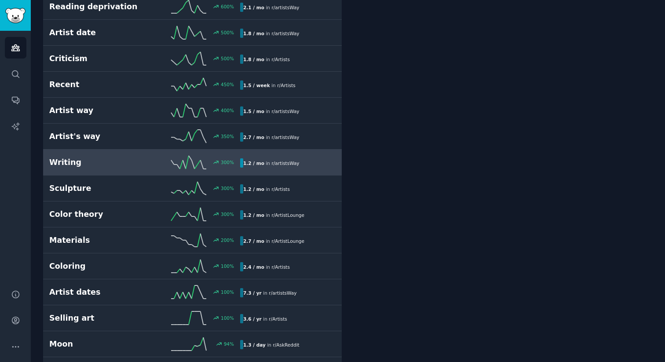
scroll to position [226, 0]
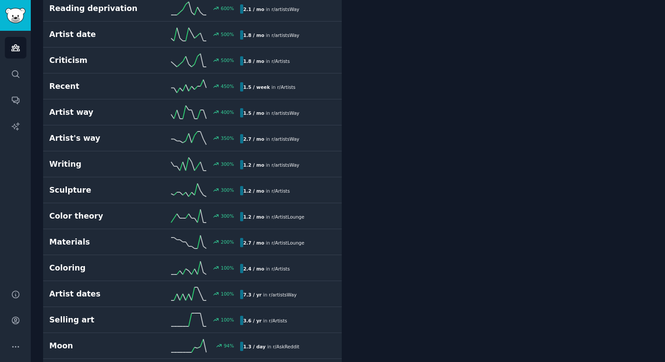
click at [9, 86] on div "Audiences Search Conversations AI Reports" at bounding box center [15, 155] width 31 height 248
click at [16, 70] on icon "Sidebar" at bounding box center [15, 73] width 7 height 7
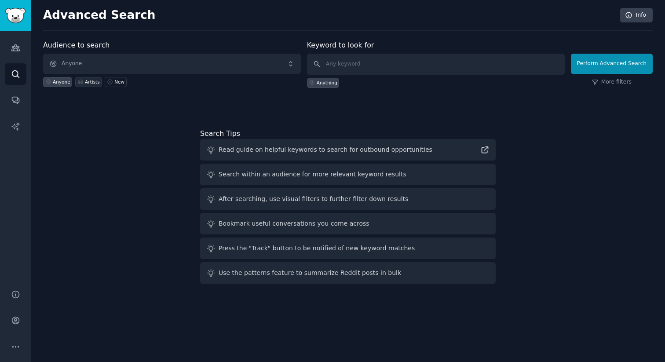
click at [86, 83] on div "Artists" at bounding box center [92, 82] width 15 height 6
click at [366, 63] on input "text" at bounding box center [436, 64] width 258 height 21
type input "finish"
click button "Perform Advanced Search" at bounding box center [612, 64] width 82 height 20
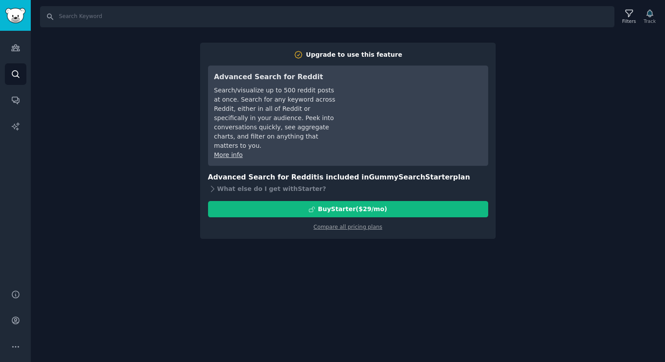
click at [552, 178] on div "Search Filters Track Upgrade to use this feature Advanced Search for Reddit Sea…" at bounding box center [348, 181] width 634 height 362
